Goal: Transaction & Acquisition: Obtain resource

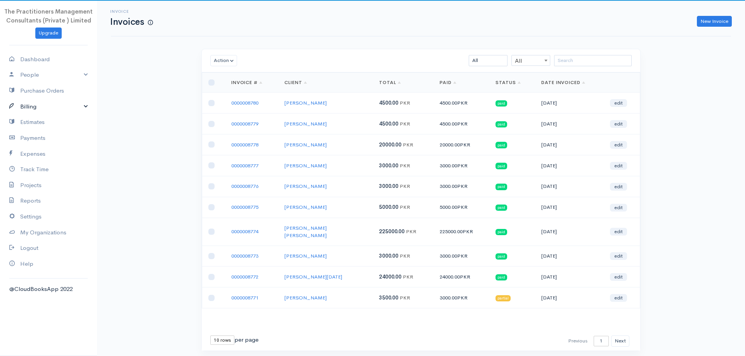
click at [32, 102] on link "Billing" at bounding box center [48, 107] width 97 height 16
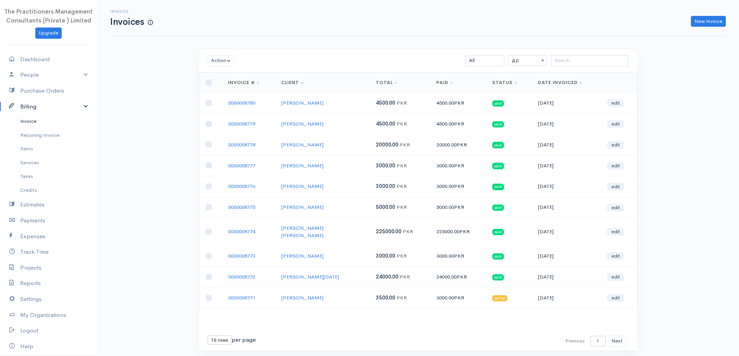
click at [27, 117] on link "Invoice" at bounding box center [48, 121] width 97 height 14
click at [562, 57] on input "search" at bounding box center [590, 60] width 78 height 11
click at [566, 64] on input "search" at bounding box center [590, 60] width 78 height 11
click at [577, 56] on input "search" at bounding box center [590, 60] width 78 height 11
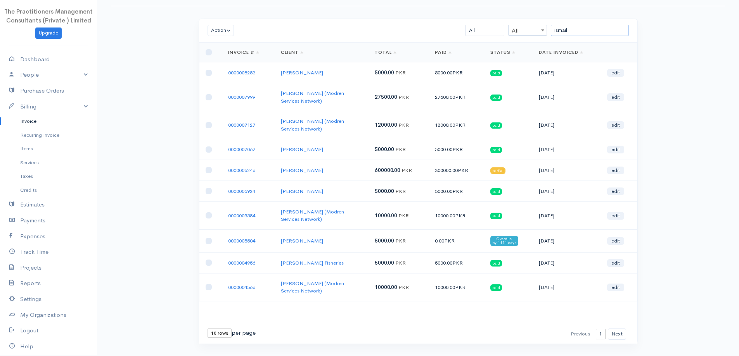
scroll to position [47, 0]
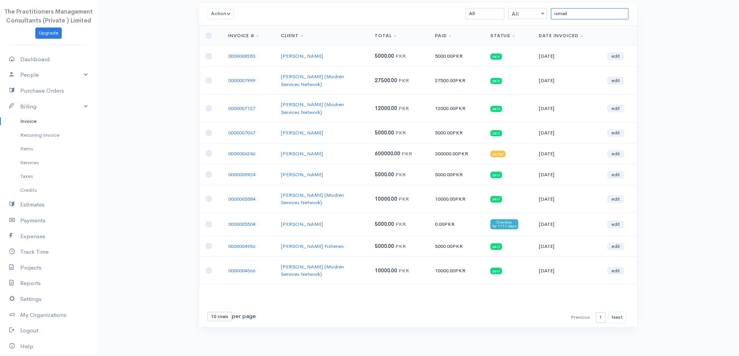
type input "ismail"
click at [220, 315] on select "10 rows 25 rows 50 rows" at bounding box center [219, 316] width 24 height 9
select select "25"
click at [207, 312] on select "10 rows 25 rows 50 rows" at bounding box center [219, 316] width 24 height 9
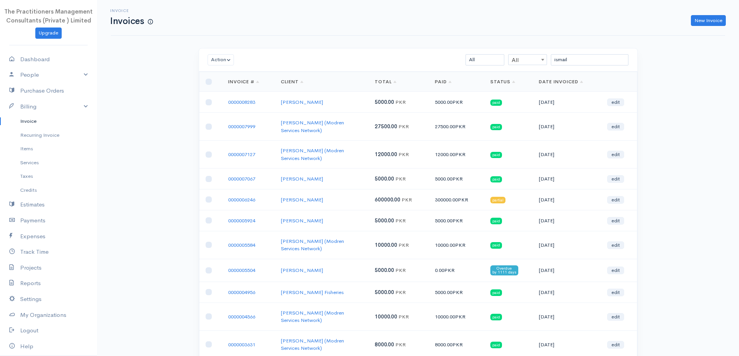
scroll to position [0, 0]
click at [607, 64] on input "ismail" at bounding box center [590, 60] width 78 height 11
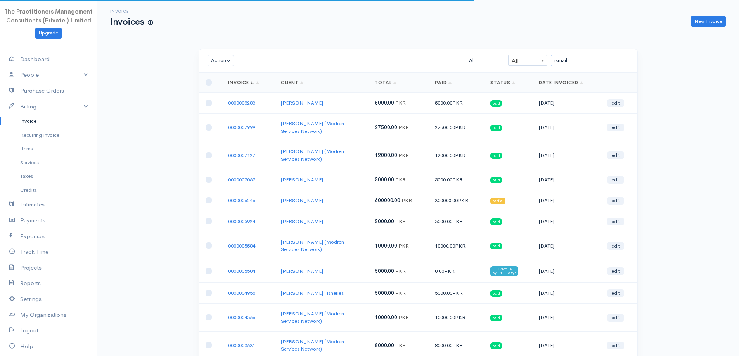
type input "ismail"
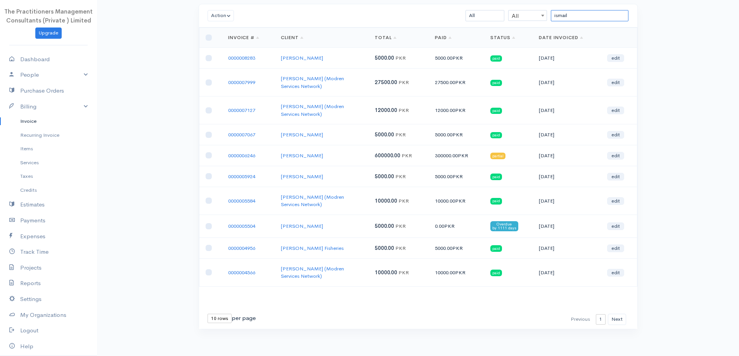
scroll to position [47, 0]
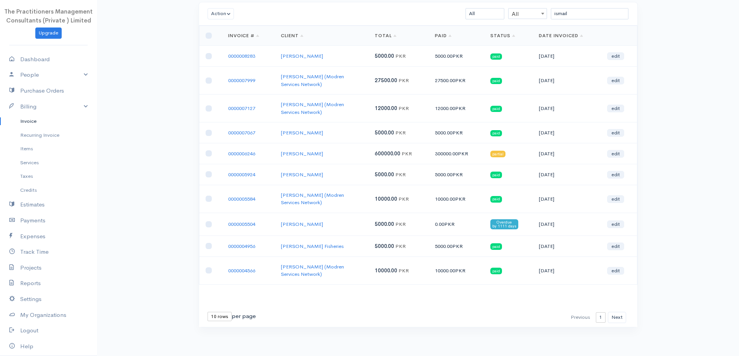
click at [213, 315] on select "10 rows 25 rows 50 rows" at bounding box center [219, 316] width 24 height 9
select select "25"
click at [207, 312] on select "10 rows 25 rows 50 rows" at bounding box center [219, 316] width 24 height 9
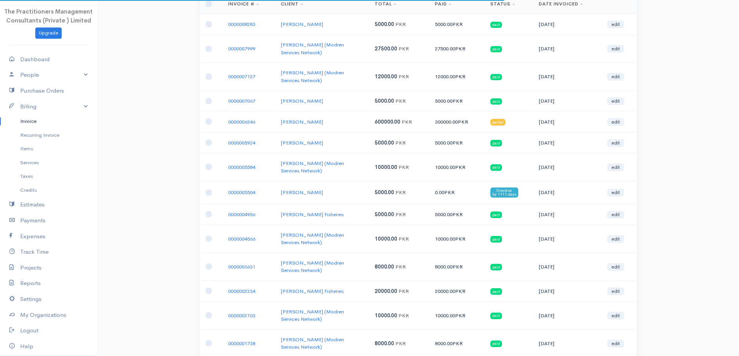
scroll to position [221, 0]
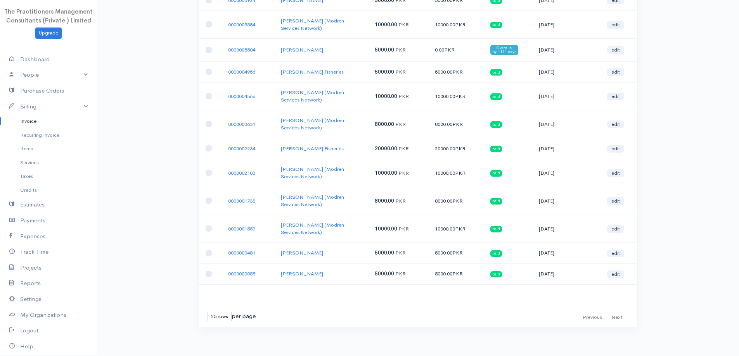
click at [215, 320] on select "10 rows 25 rows 50 rows" at bounding box center [219, 316] width 24 height 9
select select "50"
click at [207, 312] on select "10 rows 25 rows 50 rows" at bounding box center [219, 316] width 24 height 9
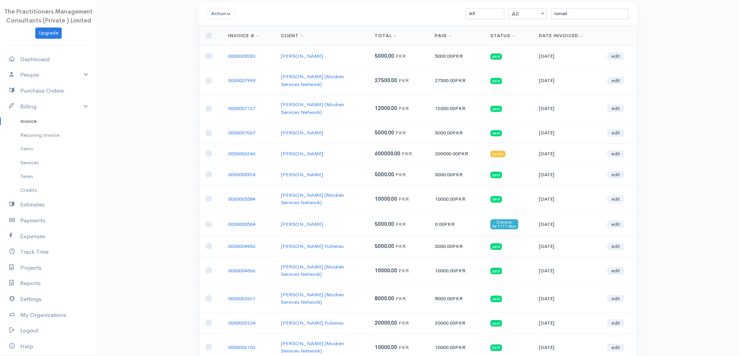
scroll to position [0, 0]
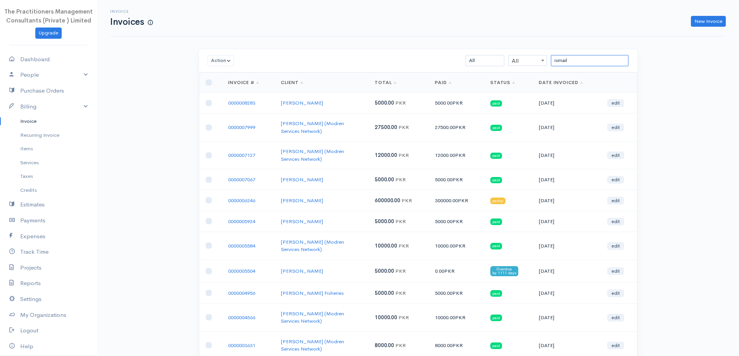
click at [587, 65] on input "ismail" at bounding box center [590, 60] width 78 height 11
click at [586, 62] on input "ismail" at bounding box center [590, 60] width 78 height 11
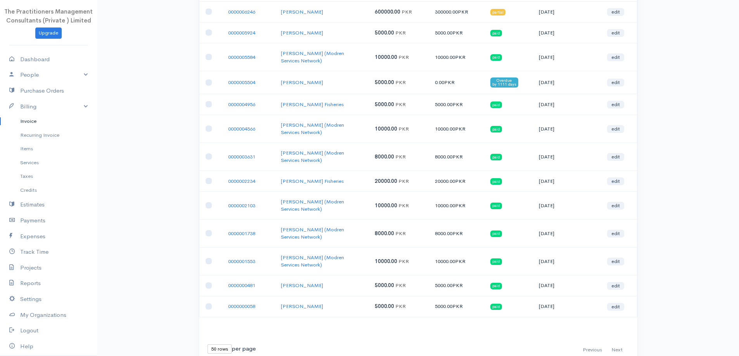
scroll to position [221, 0]
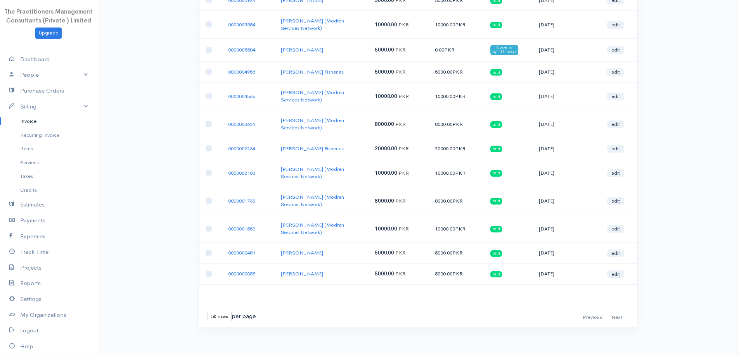
drag, startPoint x: 220, startPoint y: 319, endPoint x: 225, endPoint y: 321, distance: 4.5
click at [220, 319] on select "10 rows 25 rows 50 rows" at bounding box center [219, 316] width 24 height 9
click at [628, 319] on div "First Previous Next Last 10 rows 25 rows 50 rows per page" at bounding box center [418, 317] width 430 height 11
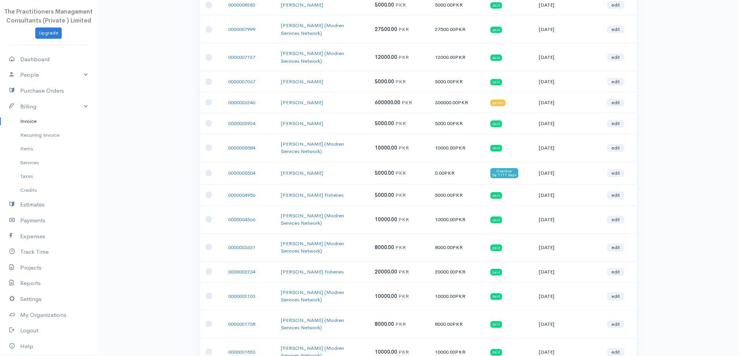
scroll to position [0, 0]
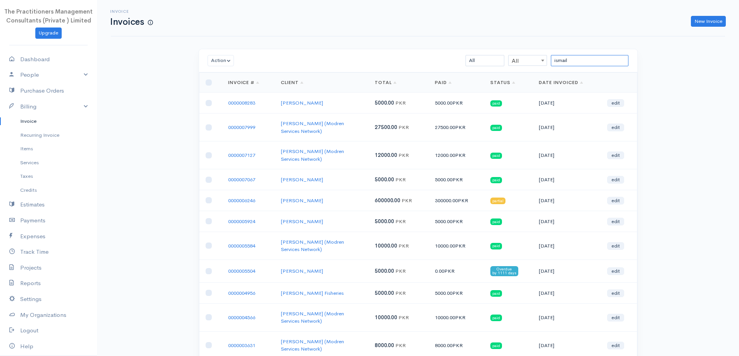
click at [590, 60] on input "ismail" at bounding box center [590, 60] width 78 height 11
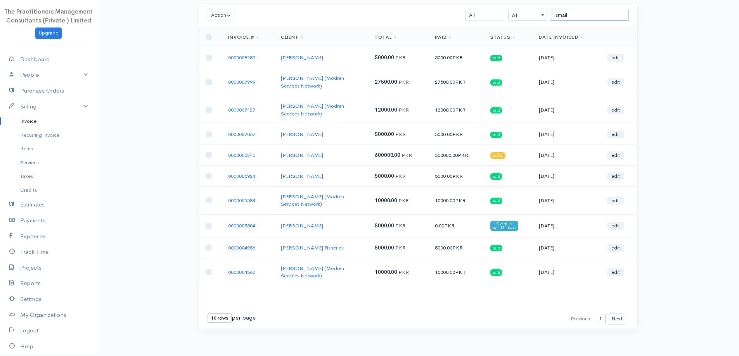
scroll to position [47, 0]
type input "i"
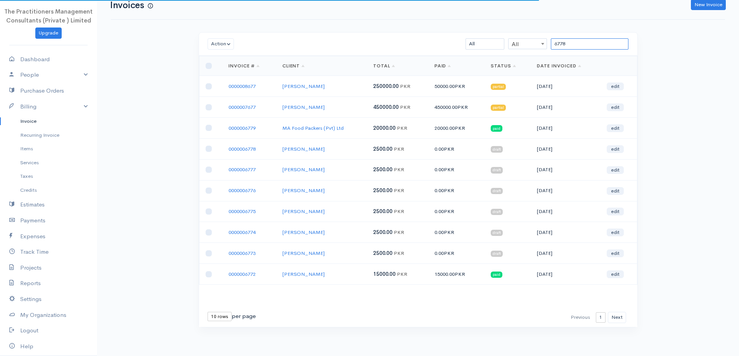
scroll to position [0, 0]
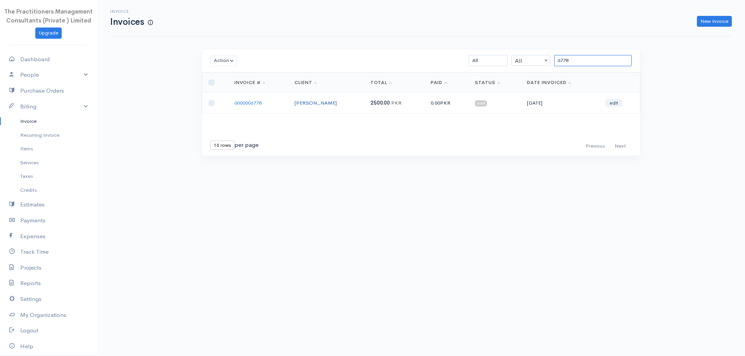
type input "6778"
click at [312, 101] on link "Muhammad Ismail" at bounding box center [315, 103] width 42 height 7
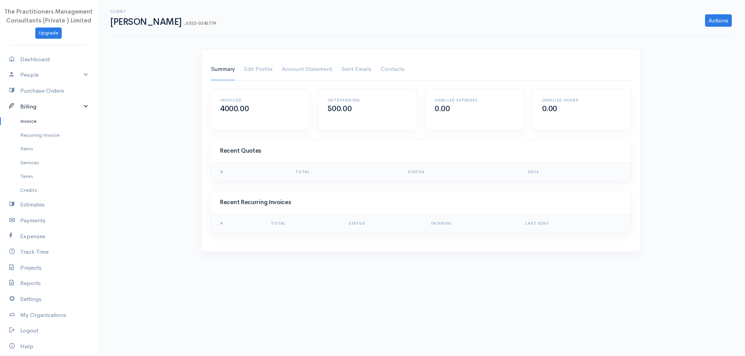
click at [38, 103] on link "Billing" at bounding box center [48, 107] width 97 height 16
click at [40, 112] on link "Billing" at bounding box center [48, 107] width 97 height 16
click at [38, 120] on link "Invoice" at bounding box center [48, 121] width 97 height 14
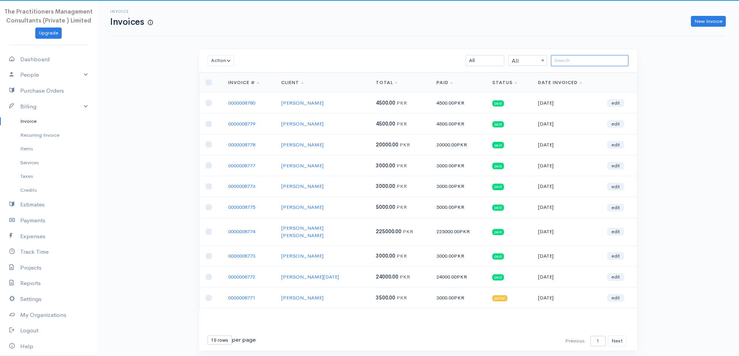
click at [571, 60] on input "search" at bounding box center [590, 60] width 78 height 11
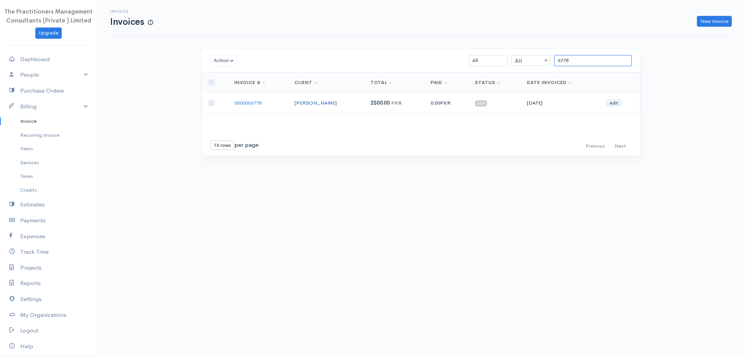
type input "6778"
click at [308, 105] on link "Muhammad Ismail" at bounding box center [315, 103] width 42 height 7
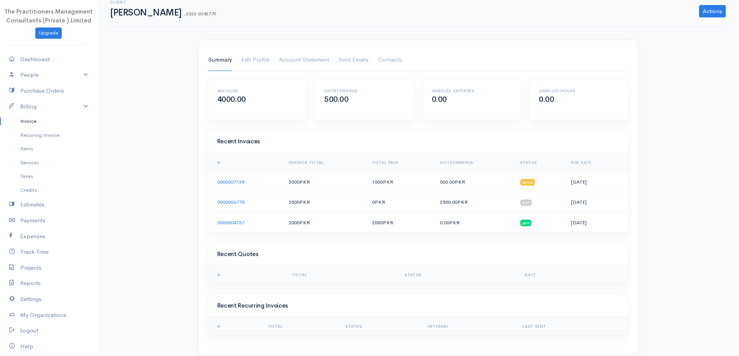
scroll to position [17, 0]
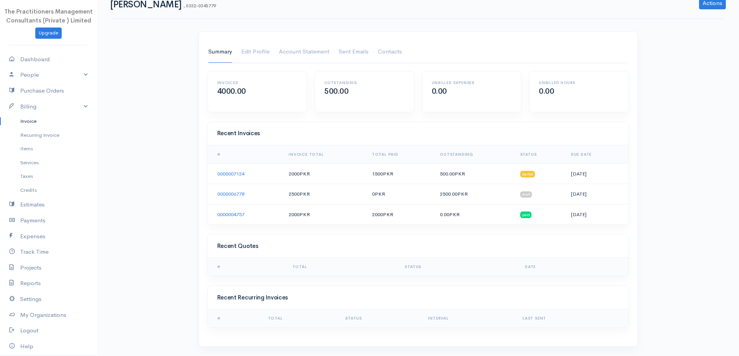
click at [38, 123] on link "Invoice" at bounding box center [48, 121] width 97 height 14
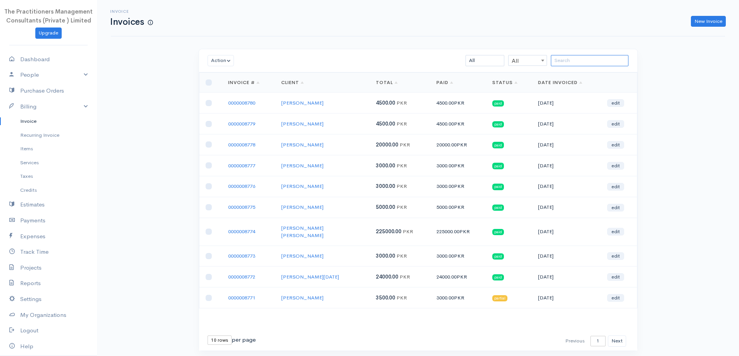
click at [571, 61] on input "search" at bounding box center [590, 60] width 78 height 11
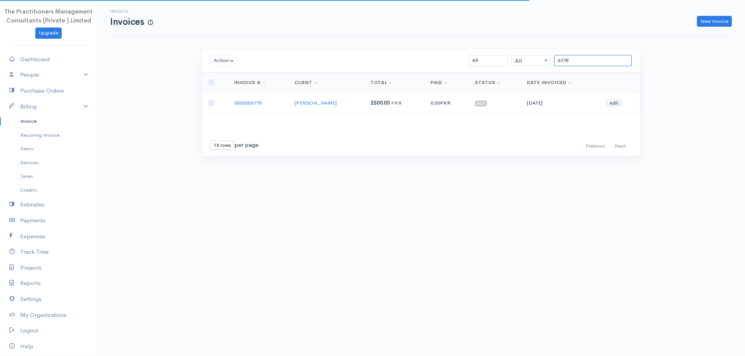
type input "6778"
drag, startPoint x: 296, startPoint y: 105, endPoint x: 339, endPoint y: 103, distance: 43.8
click at [339, 103] on td "Muhammad Ismail" at bounding box center [326, 103] width 76 height 21
copy link "Muhammad Ismail"
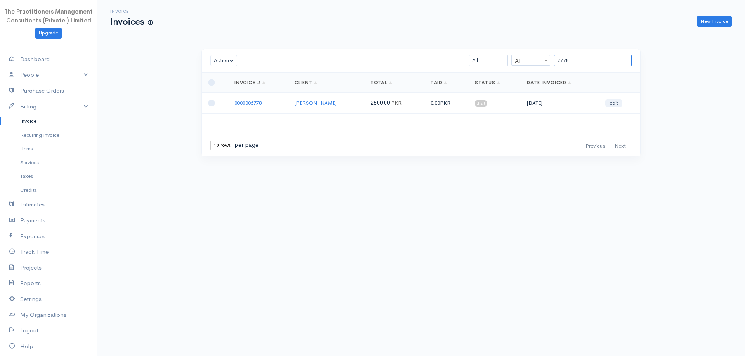
drag, startPoint x: 581, startPoint y: 60, endPoint x: 511, endPoint y: 50, distance: 70.9
click at [511, 50] on div "Action Archive Delete Download PDF Send Mark as Sent Mark Un-Sent Enter Payment…" at bounding box center [421, 60] width 438 height 23
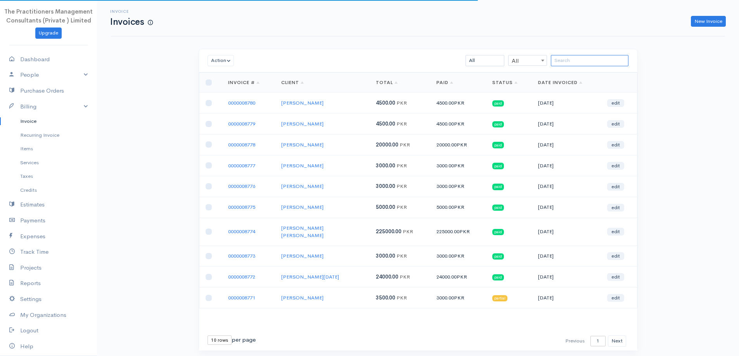
paste input "Muhammad Ismail"
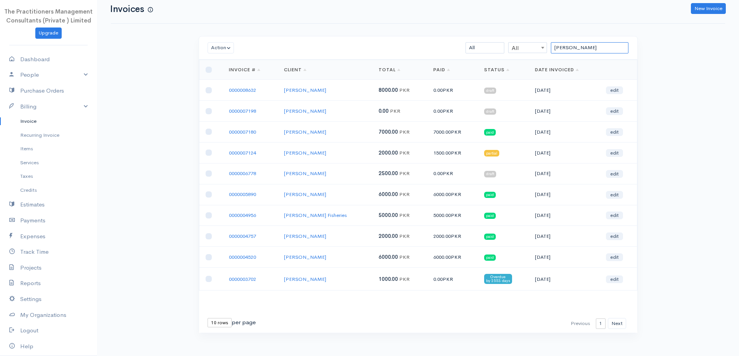
scroll to position [19, 0]
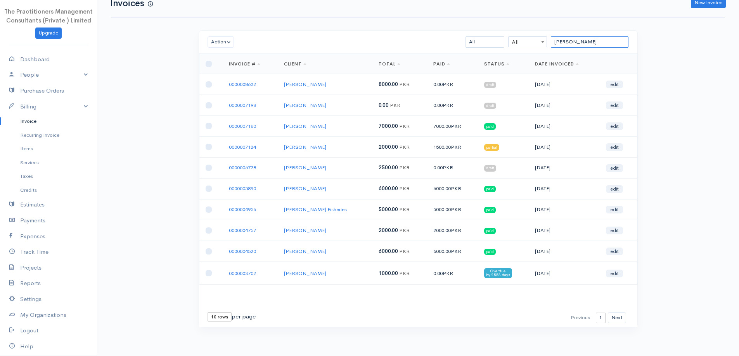
type input "Muhammad Ismail"
click at [222, 317] on select "10 rows 25 rows 50 rows" at bounding box center [219, 317] width 24 height 9
select select "50"
click at [207, 313] on select "10 rows 25 rows 50 rows" at bounding box center [219, 317] width 24 height 9
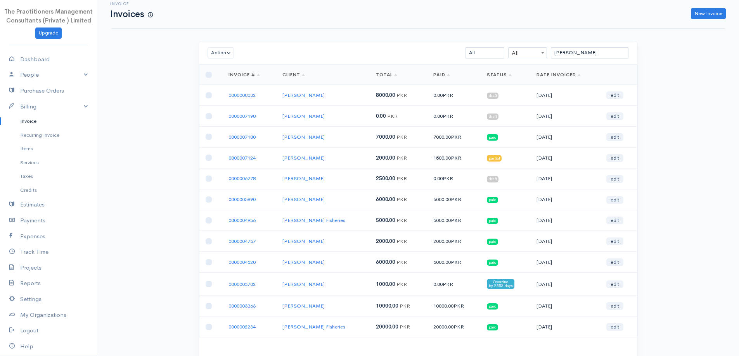
scroll to position [0, 0]
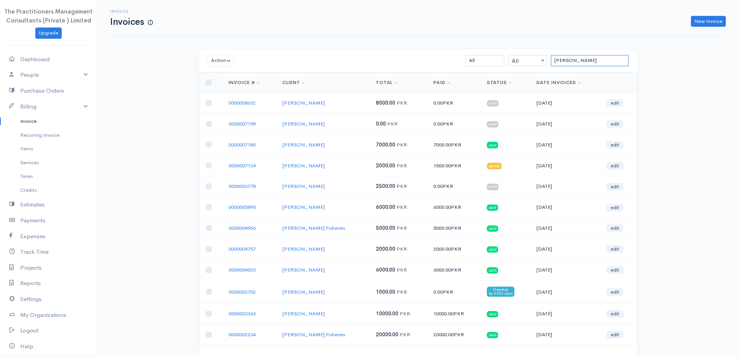
drag, startPoint x: 620, startPoint y: 57, endPoint x: 502, endPoint y: 37, distance: 120.4
click at [502, 37] on div "Invoice Invoices New Invoice Action Archive Delete Download PDF Send Mark as Se…" at bounding box center [418, 208] width 642 height 417
type input "="
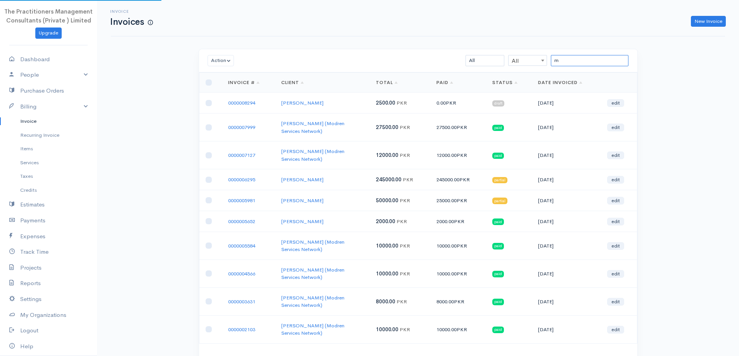
type input "m"
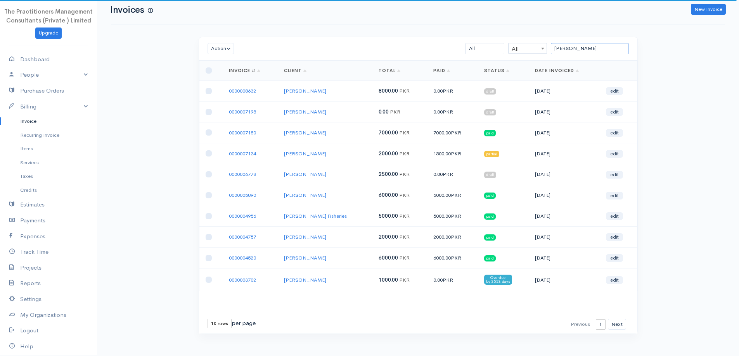
scroll to position [19, 0]
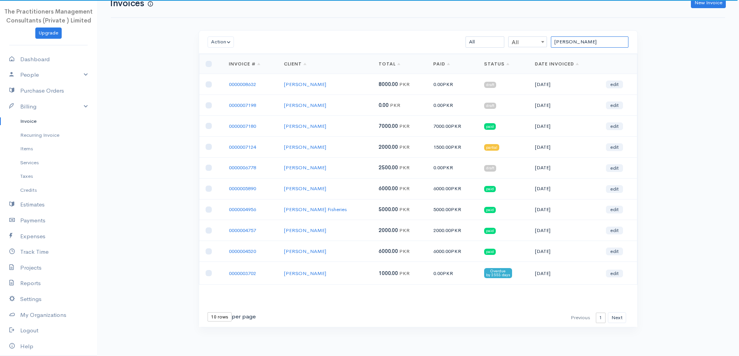
type input "muhammad ismail"
drag, startPoint x: 215, startPoint y: 315, endPoint x: 213, endPoint y: 320, distance: 5.0
click at [214, 317] on select "10 rows 25 rows 50 rows" at bounding box center [219, 317] width 24 height 9
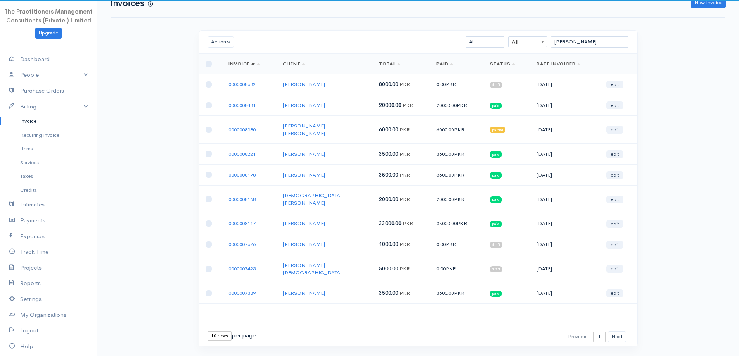
scroll to position [17, 0]
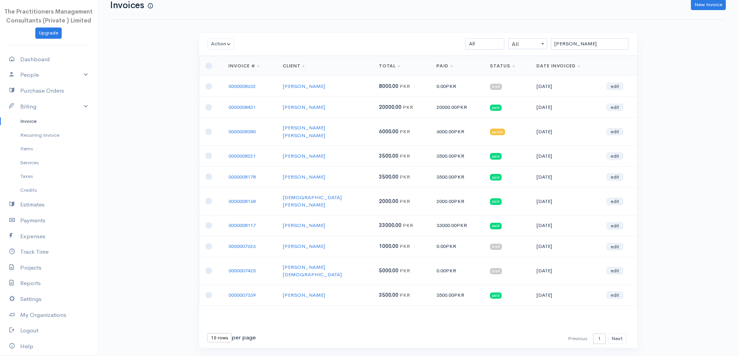
drag, startPoint x: 214, startPoint y: 317, endPoint x: 218, endPoint y: 327, distance: 10.6
click at [218, 330] on div "First Previous 1 2 3 4 5 6 7 8 9 10 Next Last 10 rows 25 rows 50 rows per page" at bounding box center [418, 339] width 438 height 19
select select "50"
click at [207, 334] on select "10 rows 25 rows 50 rows" at bounding box center [219, 338] width 24 height 9
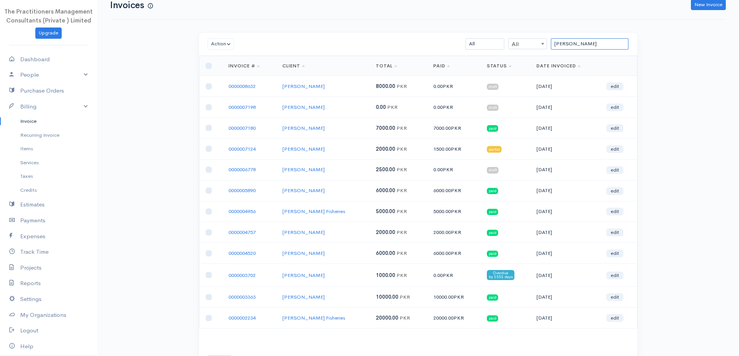
drag, startPoint x: 610, startPoint y: 47, endPoint x: 443, endPoint y: 0, distance: 172.7
click at [507, 24] on div "Invoice Invoices New Invoice Action Archive Delete Download PDF Send Mark as Se…" at bounding box center [418, 191] width 642 height 417
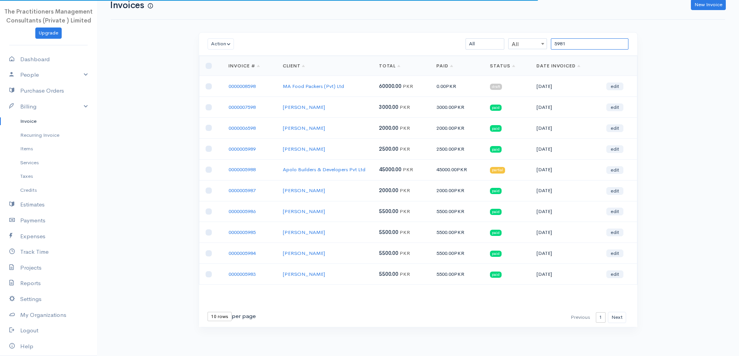
scroll to position [0, 0]
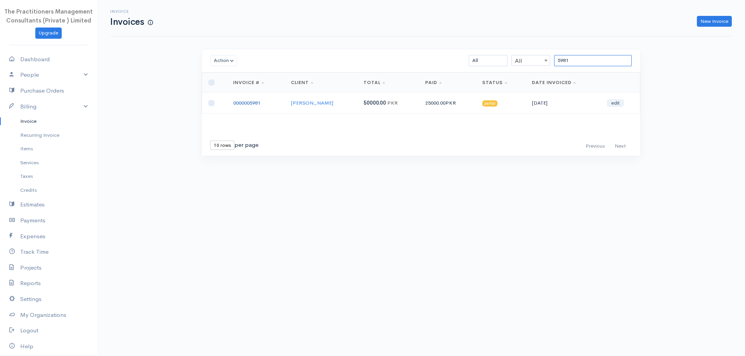
type input "5981"
click at [244, 103] on link "0000005981" at bounding box center [246, 103] width 27 height 7
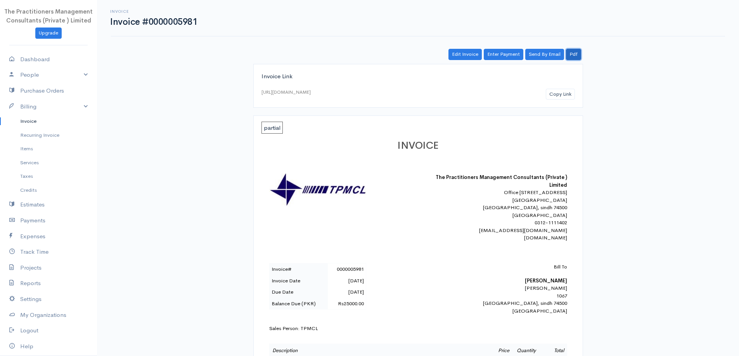
click at [574, 54] on link "Pdf" at bounding box center [573, 54] width 15 height 11
drag, startPoint x: 59, startPoint y: 127, endPoint x: 183, endPoint y: 150, distance: 125.9
click at [60, 128] on link "Invoice" at bounding box center [48, 121] width 97 height 14
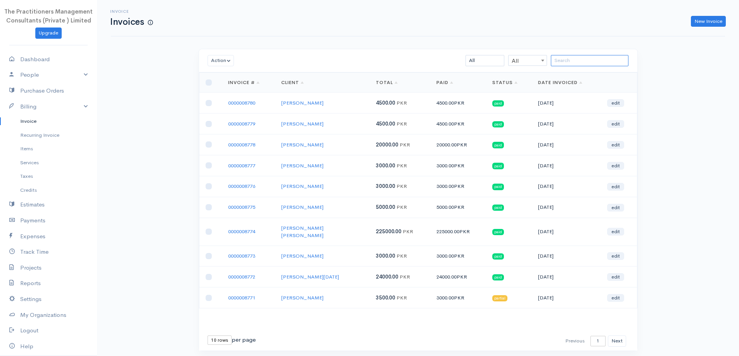
click at [562, 62] on input "search" at bounding box center [590, 60] width 78 height 11
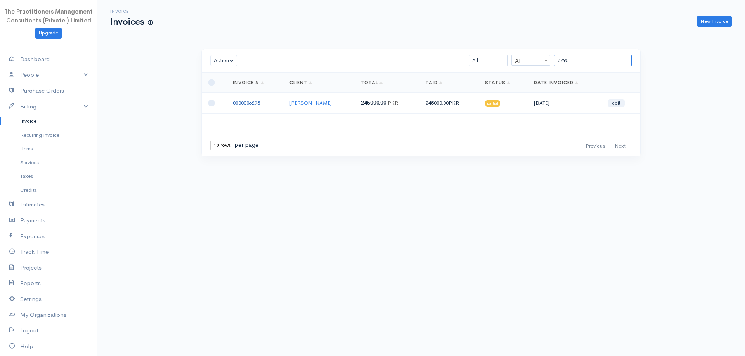
type input "6295"
click at [246, 102] on link "0000006295" at bounding box center [246, 103] width 27 height 7
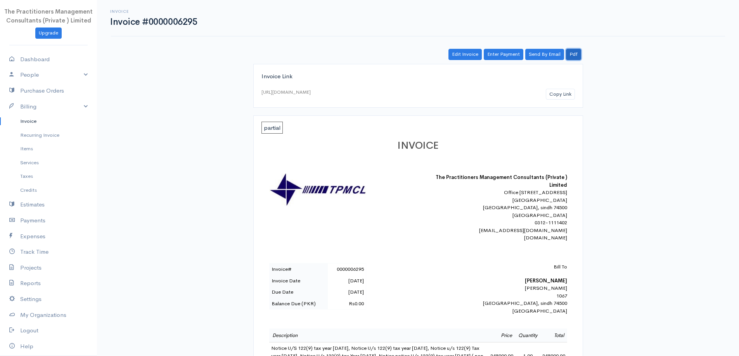
click at [577, 53] on link "Pdf" at bounding box center [573, 54] width 15 height 11
click at [557, 284] on b "M Ismail" at bounding box center [546, 281] width 42 height 7
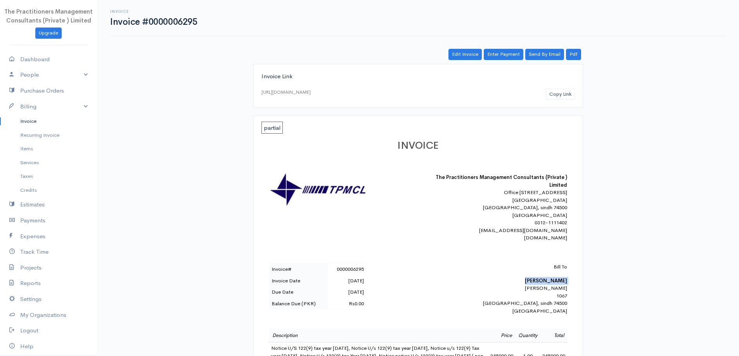
copy b "M Ismail"
click at [64, 120] on link "Invoice" at bounding box center [48, 121] width 97 height 14
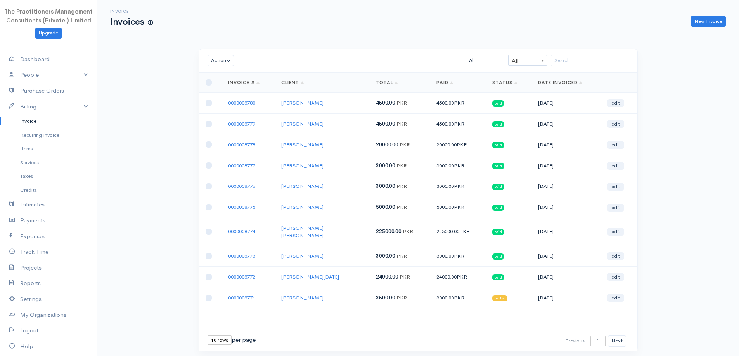
click at [593, 54] on div "Action Archive Delete Download PDF Send Mark as Sent Mark Un-Sent Enter Payment…" at bounding box center [418, 60] width 438 height 23
click at [590, 69] on div "Action Archive Delete Download PDF Send Mark as Sent Mark Un-Sent Enter Payment…" at bounding box center [418, 60] width 438 height 23
click at [581, 57] on input "search" at bounding box center [590, 60] width 78 height 11
paste input "M Ismail"
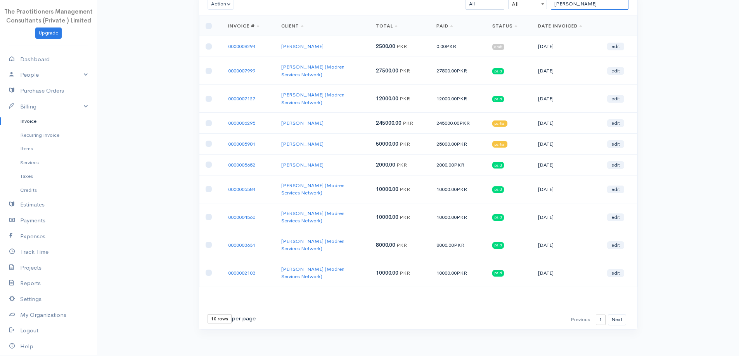
scroll to position [59, 0]
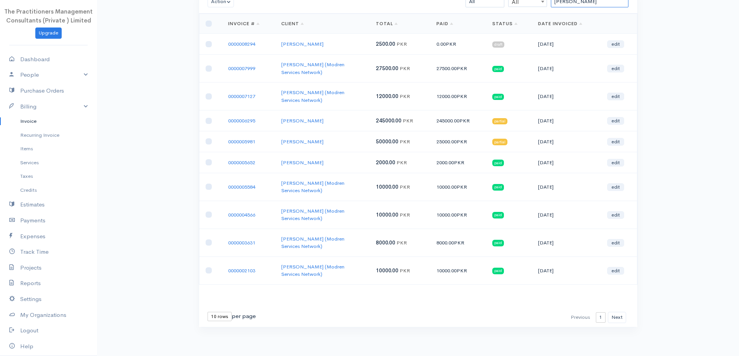
type input "M Ismail"
drag, startPoint x: 200, startPoint y: 315, endPoint x: 210, endPoint y: 318, distance: 10.2
click at [208, 317] on div "First Previous 1 2 Next Last 10 rows 25 rows 50 rows per page" at bounding box center [418, 317] width 438 height 19
click at [211, 319] on select "10 rows 25 rows 50 rows" at bounding box center [219, 316] width 24 height 9
select select "50"
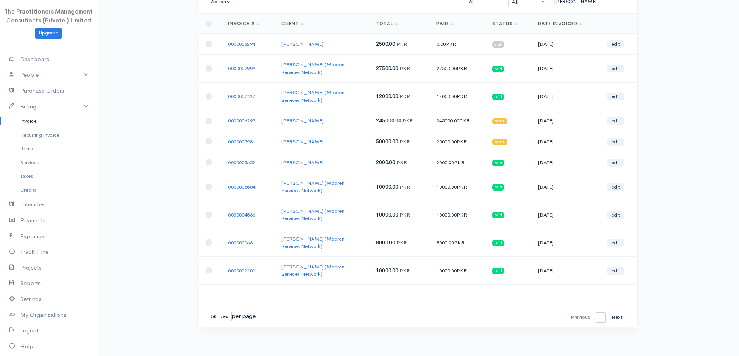
click at [207, 312] on select "10 rows 25 rows 50 rows" at bounding box center [219, 316] width 24 height 9
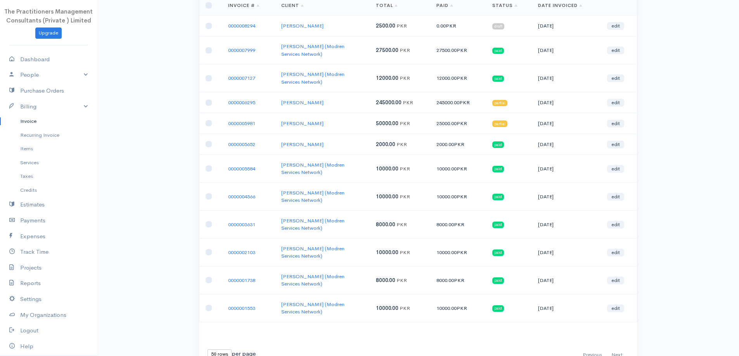
scroll to position [0, 0]
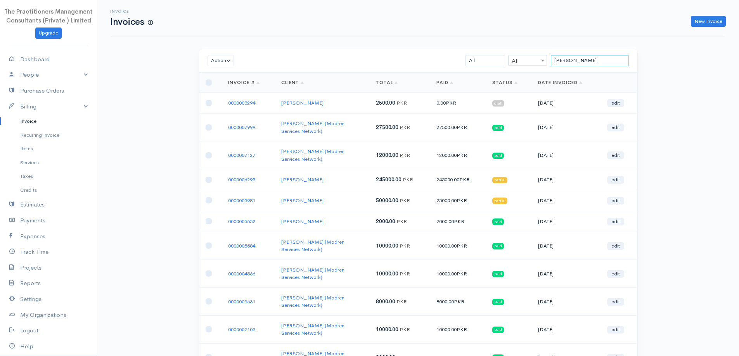
drag, startPoint x: 583, startPoint y: 62, endPoint x: 547, endPoint y: 55, distance: 37.3
click at [547, 55] on div "Action Archive Delete Download PDF Send Mark as Sent Mark Un-Sent Enter Payment…" at bounding box center [418, 60] width 438 height 23
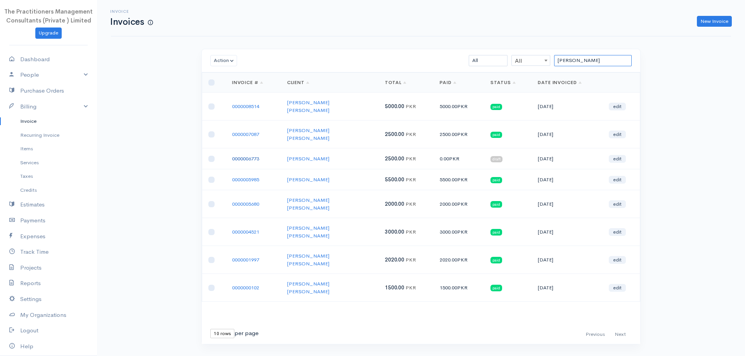
type input "khalil ahmed"
drag, startPoint x: 538, startPoint y: 29, endPoint x: 430, endPoint y: -19, distance: 118.4
click at [430, 0] on html "The Practitioners Management Consultants (Private ) Limited Upgrade Dashboard P…" at bounding box center [372, 178] width 745 height 356
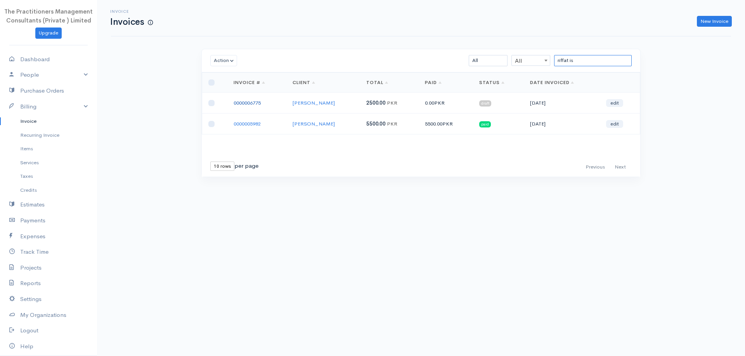
type input "riffat is"
drag, startPoint x: 594, startPoint y: 64, endPoint x: 419, endPoint y: 115, distance: 182.0
click at [419, 115] on div "Action Archive Delete Download PDF Send Mark as Sent Mark Un-Sent Enter Payment…" at bounding box center [420, 113] width 439 height 128
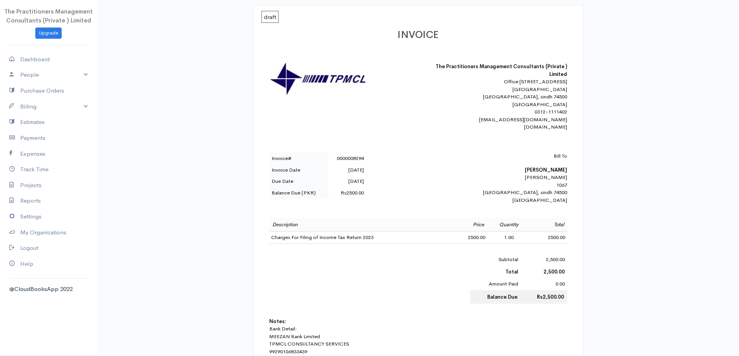
scroll to position [155, 0]
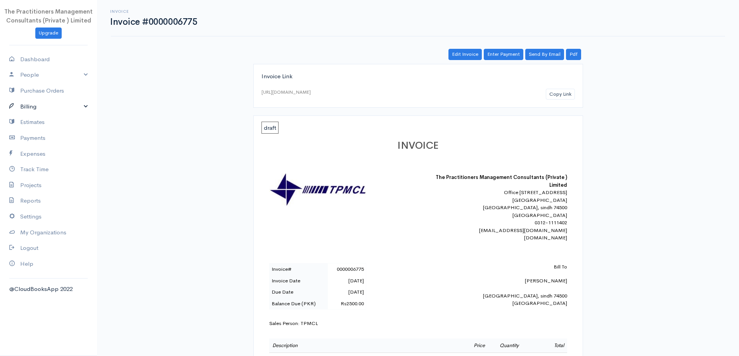
click at [26, 103] on link "Billing" at bounding box center [48, 107] width 97 height 16
click at [24, 116] on link "Invoice" at bounding box center [48, 121] width 97 height 14
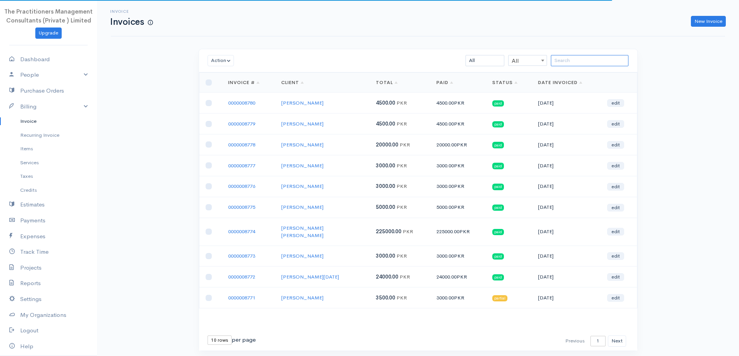
click at [562, 57] on input "search" at bounding box center [590, 60] width 78 height 11
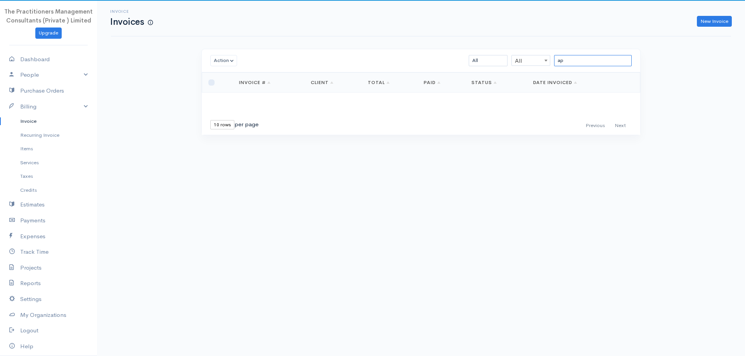
type input "a"
